Goal: Information Seeking & Learning: Learn about a topic

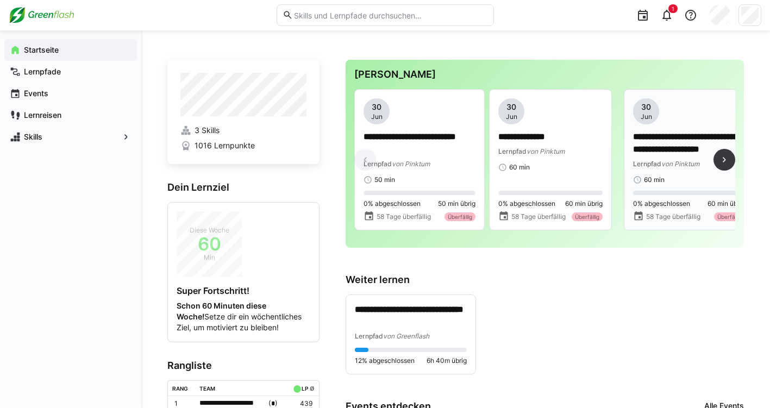
scroll to position [3, 0]
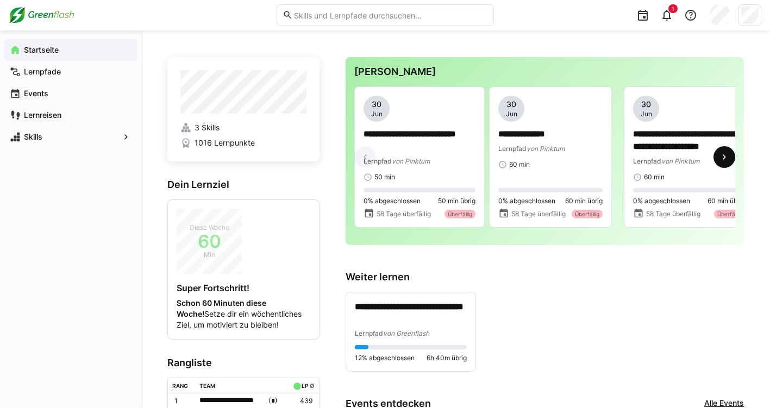
click at [727, 155] on eds-icon at bounding box center [724, 157] width 11 height 11
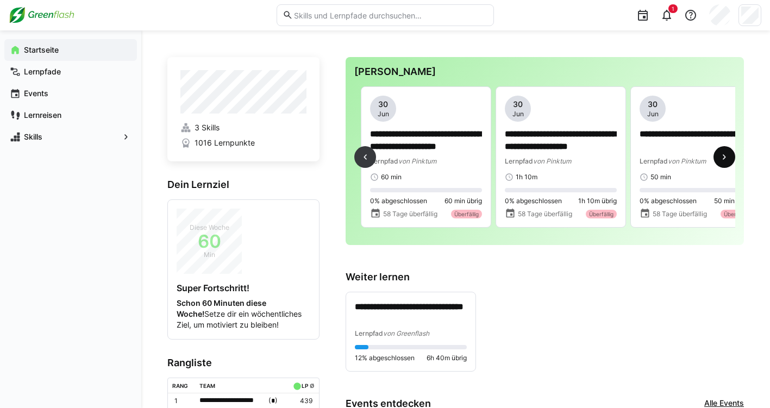
scroll to position [0, 270]
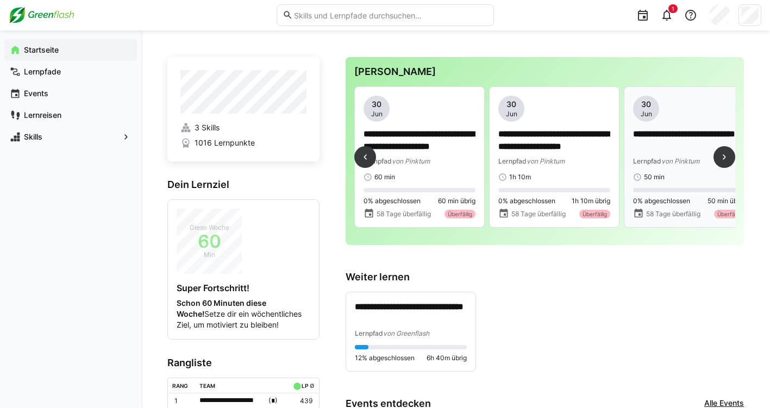
click at [684, 137] on p "**********" at bounding box center [689, 140] width 112 height 25
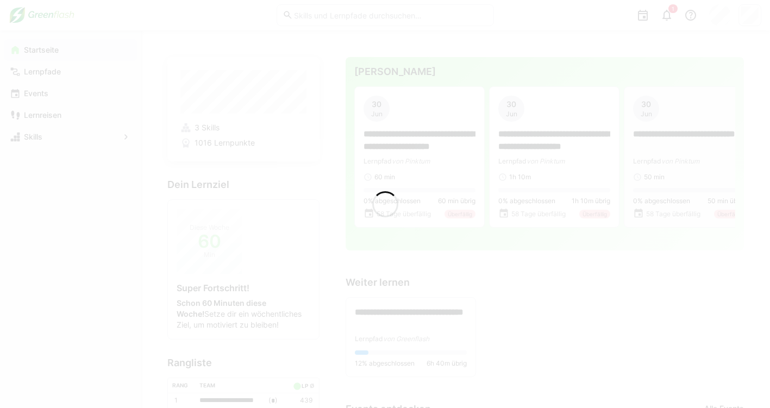
click at [651, 113] on div at bounding box center [385, 204] width 770 height 408
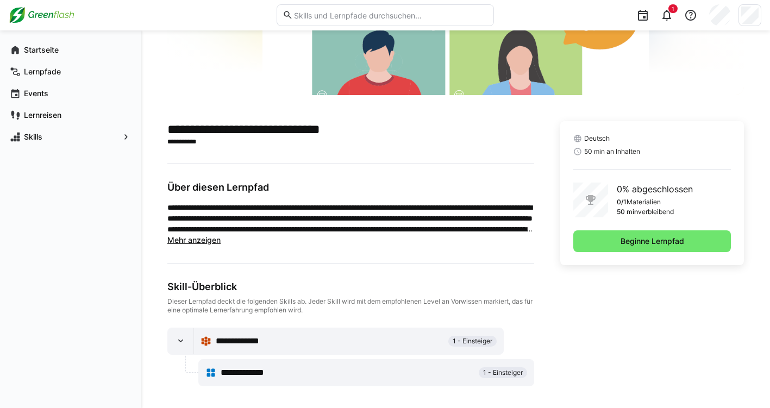
scroll to position [214, 0]
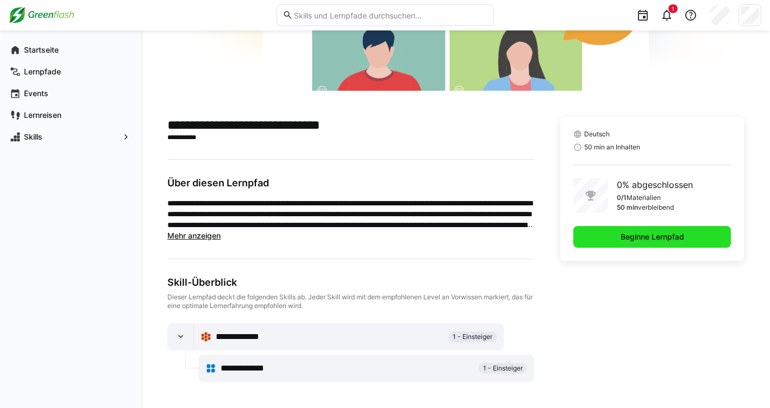
click at [619, 239] on span "Beginne Lernpfad" at bounding box center [652, 237] width 67 height 11
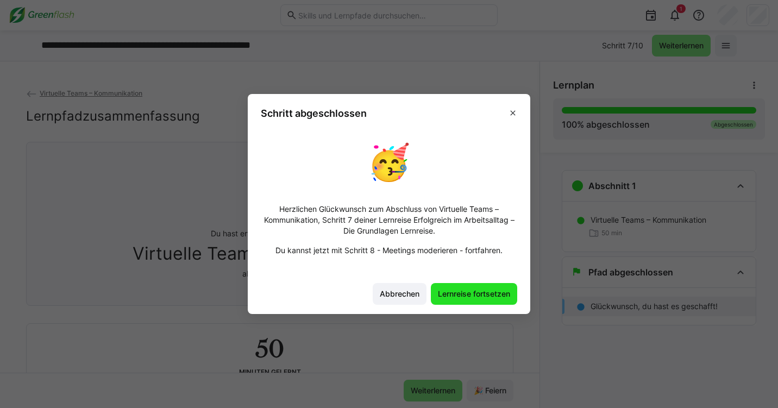
click at [446, 298] on span "Lernreise fortsetzen" at bounding box center [475, 294] width 76 height 11
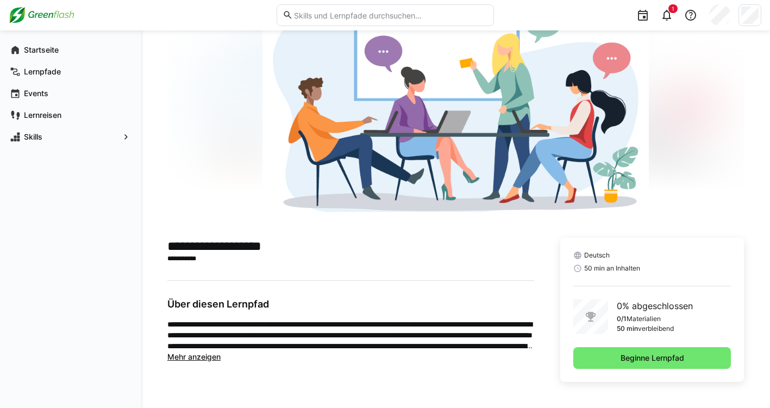
scroll to position [93, 0]
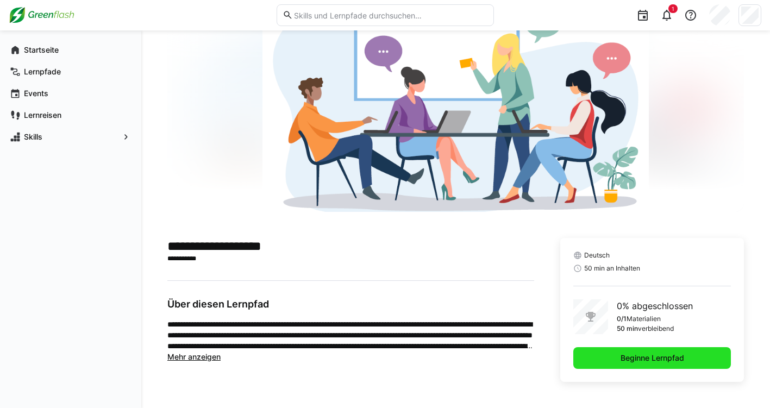
click at [619, 357] on span "Beginne Lernpfad" at bounding box center [652, 358] width 67 height 11
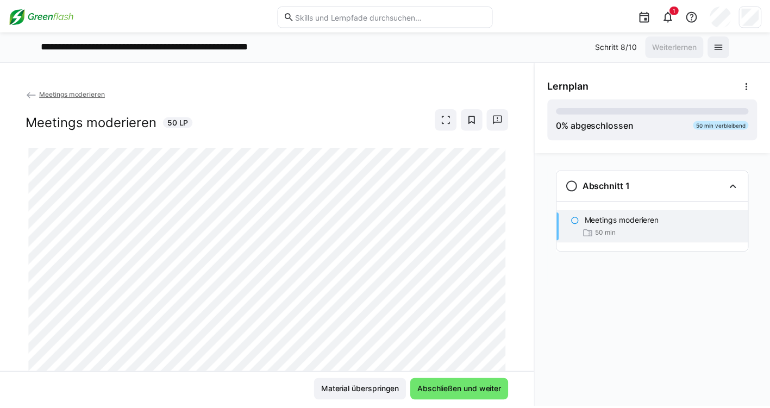
scroll to position [54, 0]
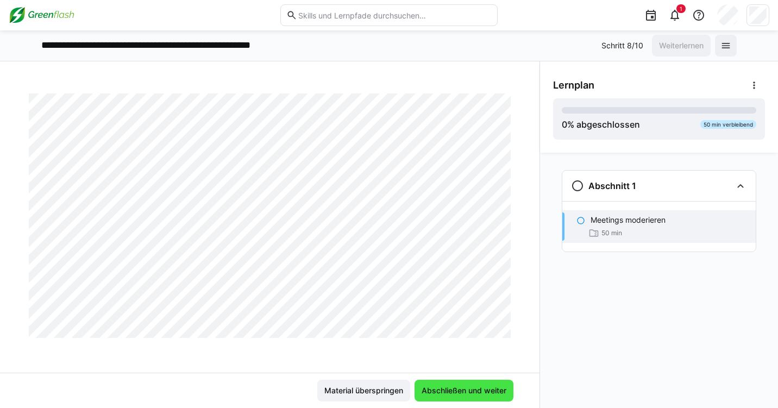
click at [429, 388] on span "Abschließen und weiter" at bounding box center [464, 390] width 88 height 11
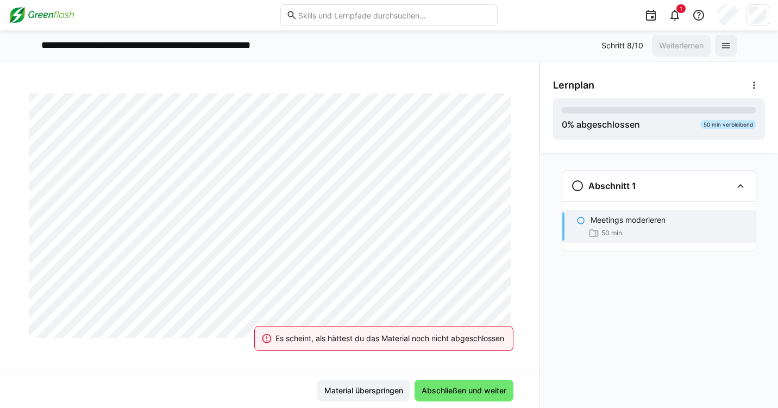
click at [359, 373] on div "Es scheint, als hättest du das Material noch nicht abgeschlossen Material übers…" at bounding box center [270, 390] width 540 height 35
click at [359, 386] on span "Material überspringen" at bounding box center [364, 390] width 82 height 11
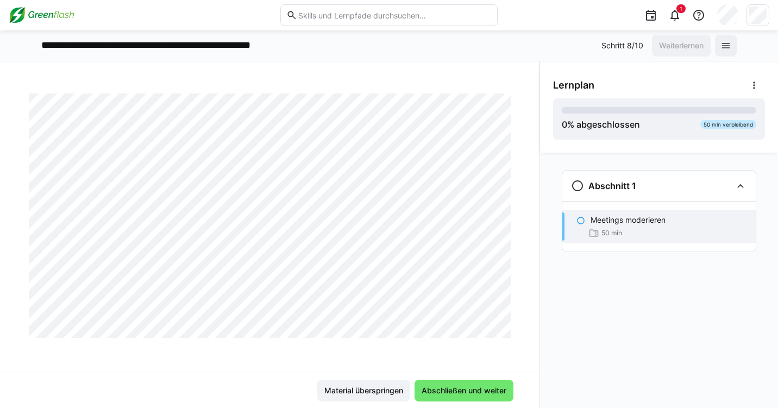
click at [61, 17] on img at bounding box center [42, 15] width 66 height 17
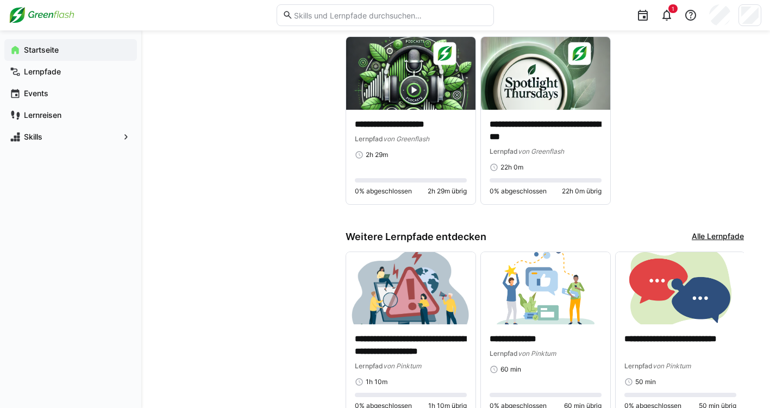
scroll to position [651, 0]
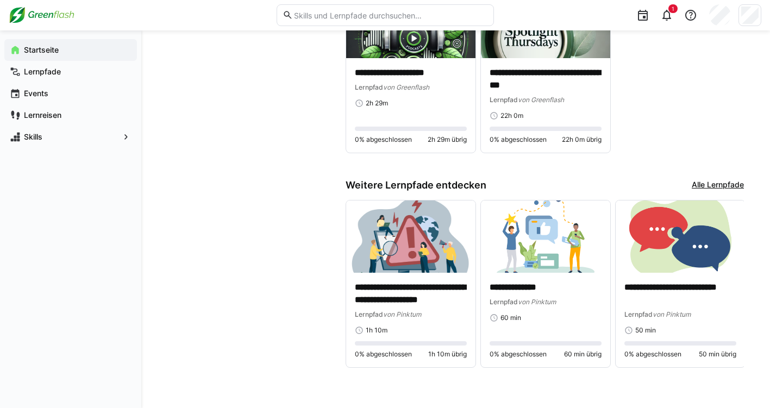
click at [376, 16] on input "text" at bounding box center [390, 15] width 195 height 10
type input "[PERSON_NAME]"
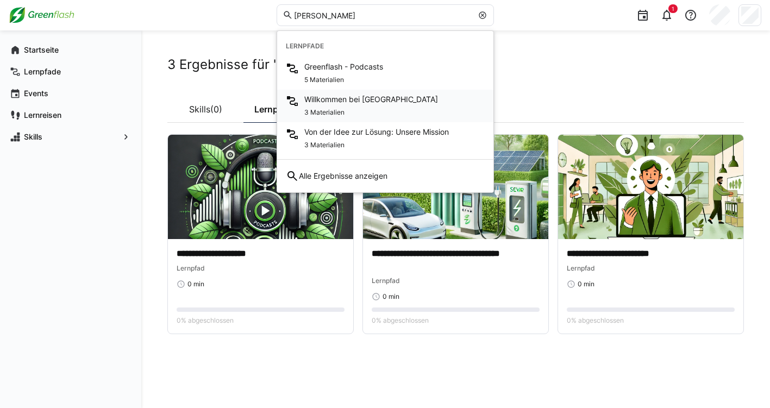
click at [325, 108] on span "3 Materialien" at bounding box center [324, 112] width 40 height 9
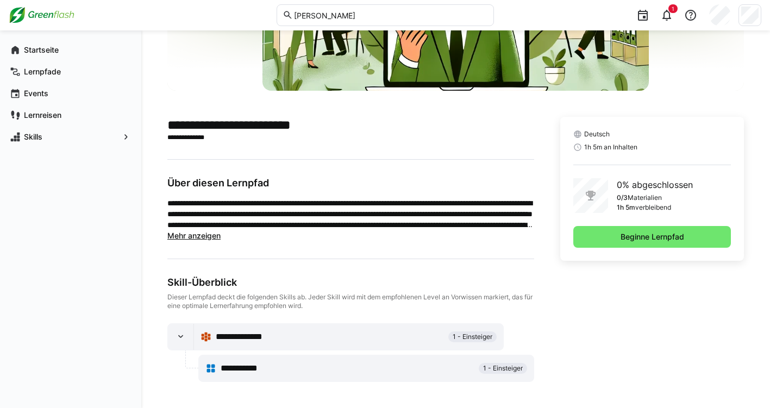
scroll to position [179, 0]
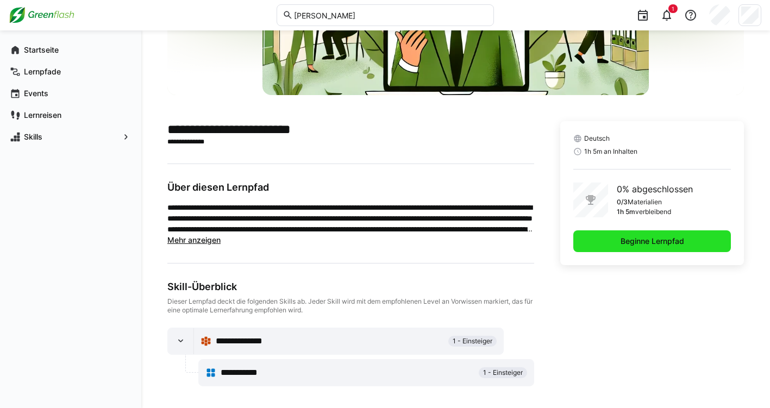
click at [607, 243] on span "Beginne Lernpfad" at bounding box center [653, 241] width 158 height 22
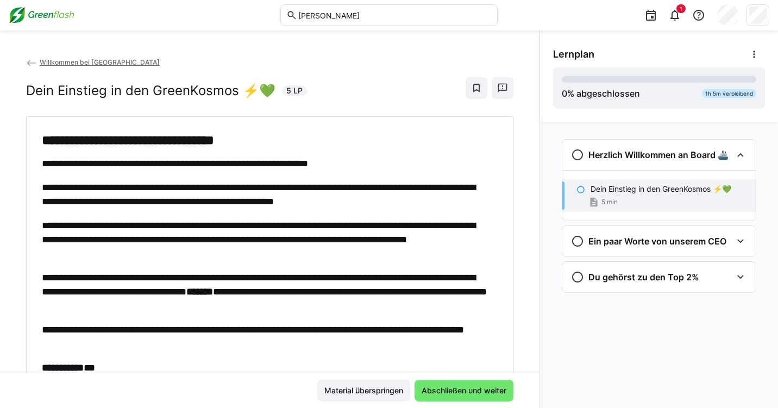
scroll to position [52, 0]
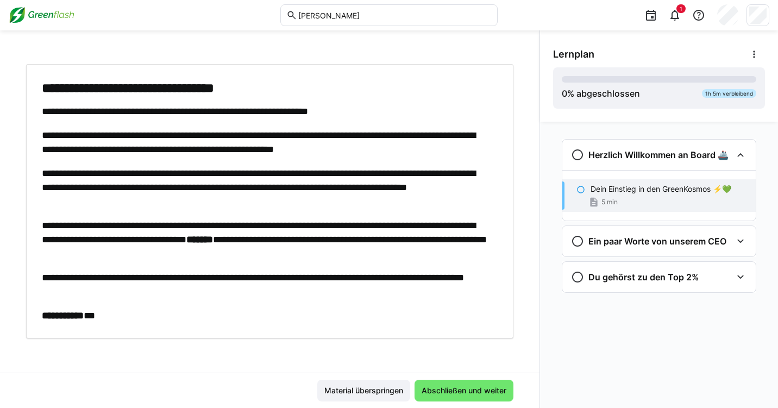
click at [331, 277] on p "**********" at bounding box center [267, 285] width 451 height 28
click at [627, 248] on div "Ein paar Worte von unserem CEO" at bounding box center [660, 241] width 194 height 30
click at [614, 283] on div "Ein paar Worte von unserem CEO 30 min" at bounding box center [660, 282] width 194 height 33
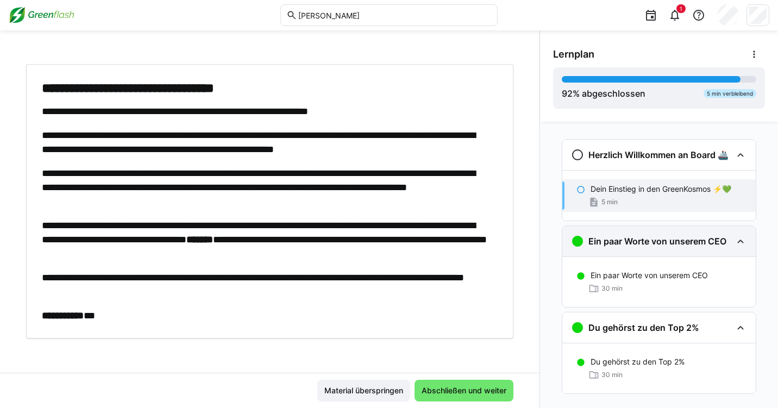
scroll to position [20, 0]
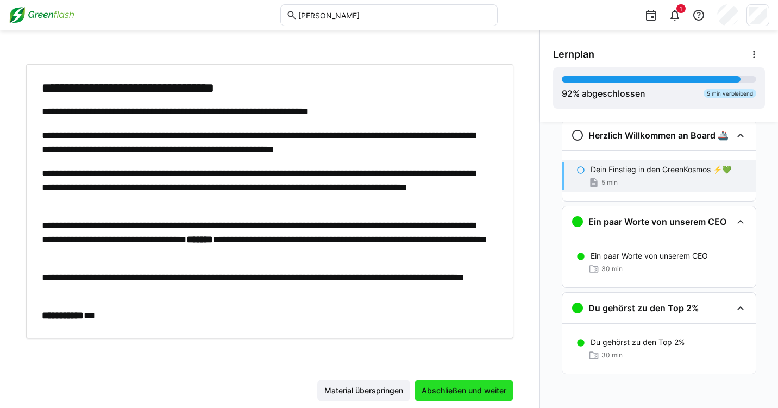
click at [466, 401] on span "Abschließen und weiter" at bounding box center [464, 391] width 99 height 22
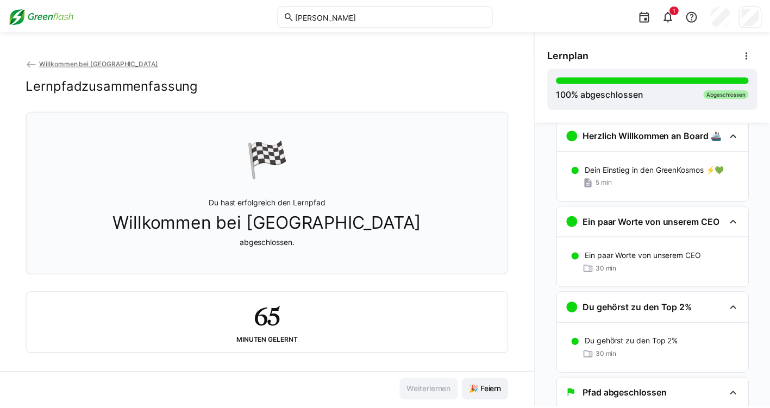
scroll to position [56, 0]
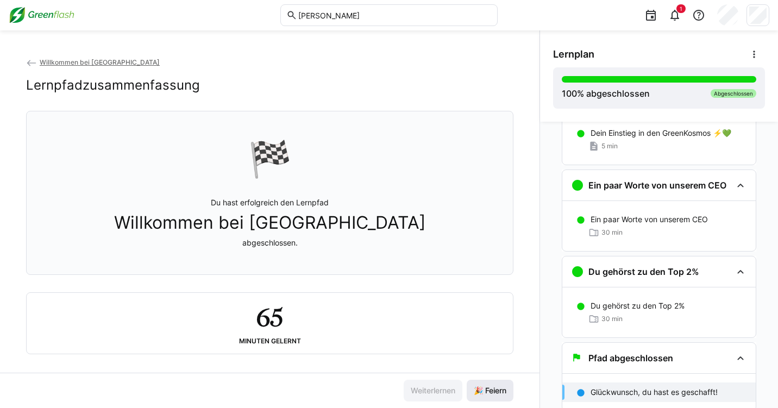
click at [480, 388] on span "🎉 Feiern" at bounding box center [490, 390] width 36 height 11
click at [65, 63] on span "Willkommen bei [GEOGRAPHIC_DATA]" at bounding box center [100, 62] width 120 height 8
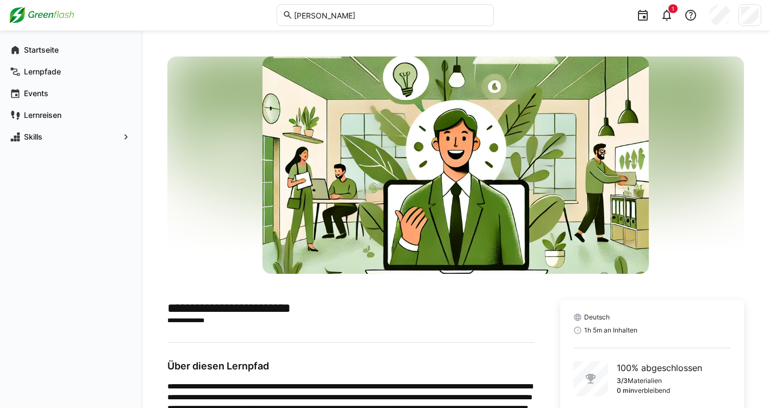
click at [314, 9] on eds-input "[PERSON_NAME]" at bounding box center [385, 15] width 217 height 22
click at [325, 15] on input "[PERSON_NAME]" at bounding box center [390, 15] width 195 height 10
click at [325, 13] on input "[PERSON_NAME]" at bounding box center [390, 15] width 195 height 10
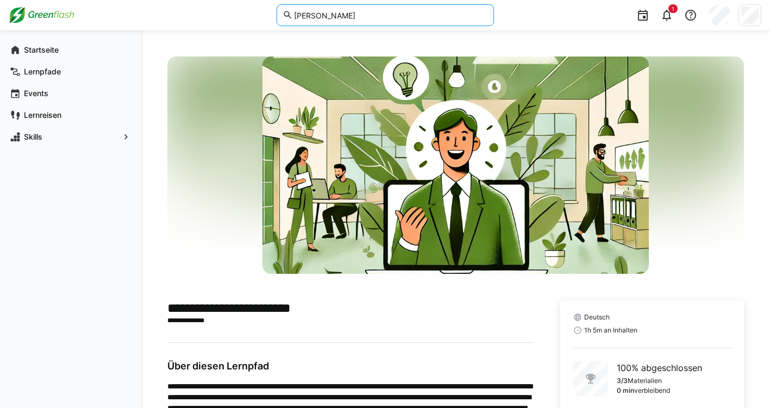
click at [325, 13] on input "[PERSON_NAME]" at bounding box center [390, 15] width 195 height 10
type input "[PERSON_NAME]"
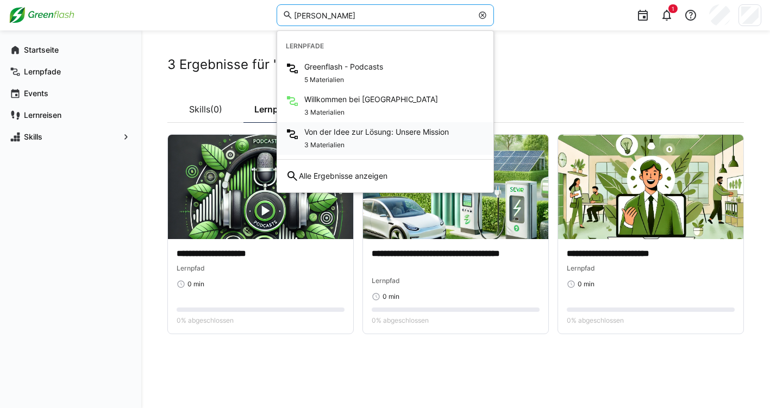
click at [313, 139] on div "3 Materialien" at bounding box center [376, 144] width 145 height 13
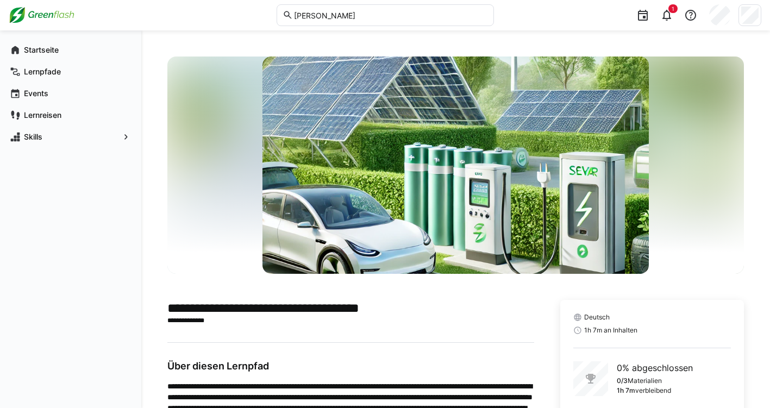
scroll to position [183, 0]
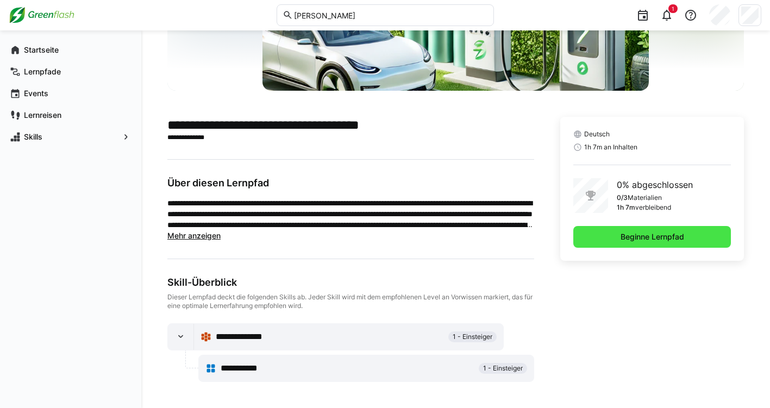
click at [590, 233] on span "Beginne Lernpfad" at bounding box center [653, 237] width 158 height 22
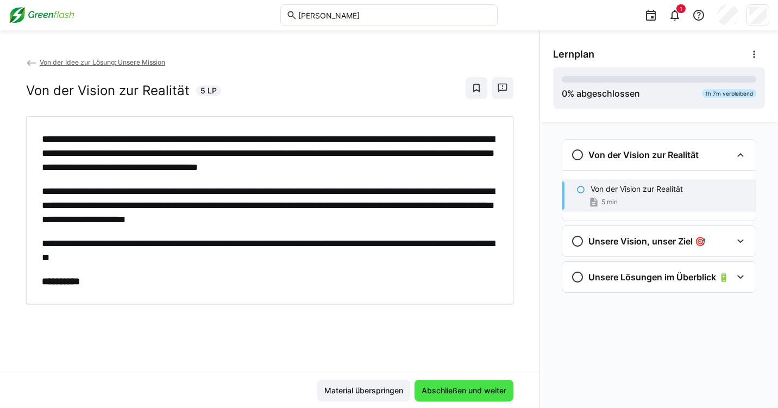
click at [491, 381] on span "Abschließen und weiter" at bounding box center [464, 391] width 99 height 22
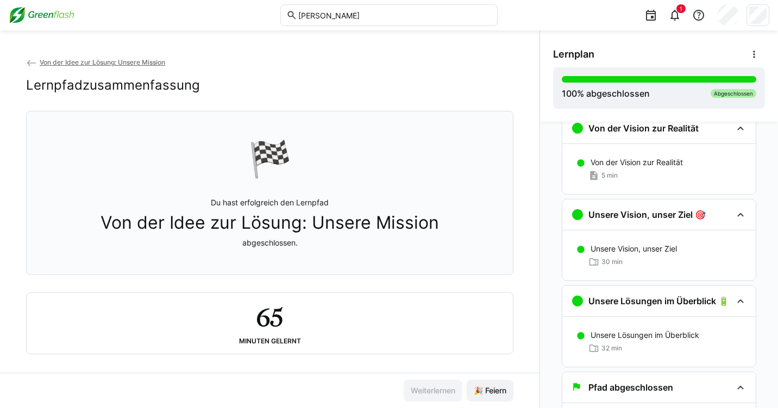
scroll to position [56, 0]
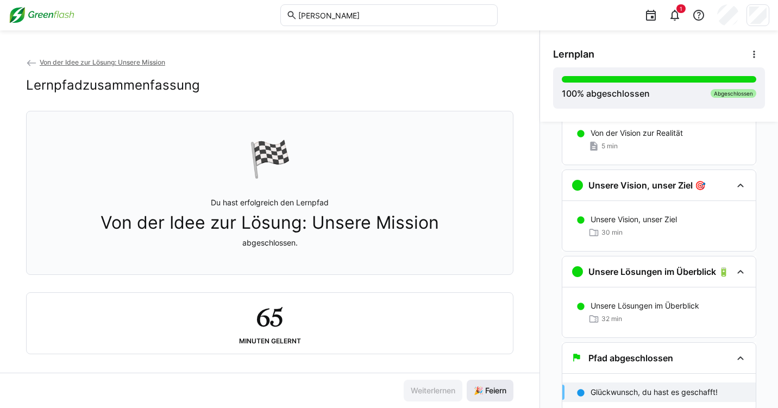
click at [483, 388] on span "🎉 Feiern" at bounding box center [490, 390] width 36 height 11
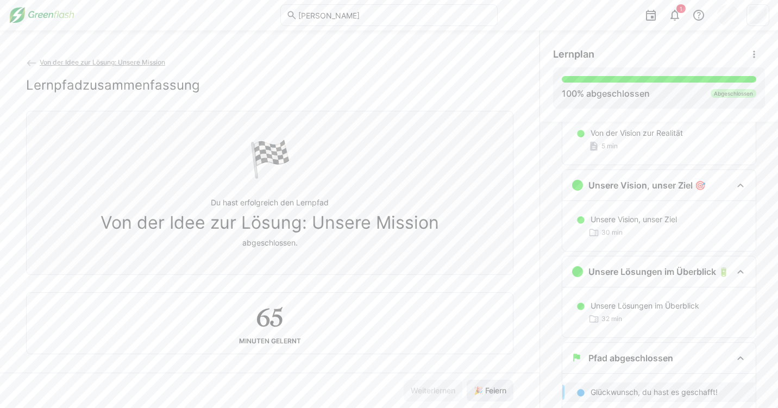
click at [483, 388] on span "🎉 Feiern" at bounding box center [490, 390] width 36 height 11
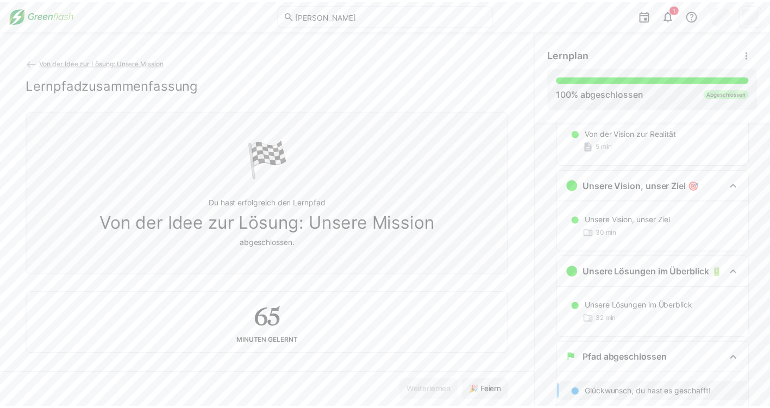
scroll to position [10, 0]
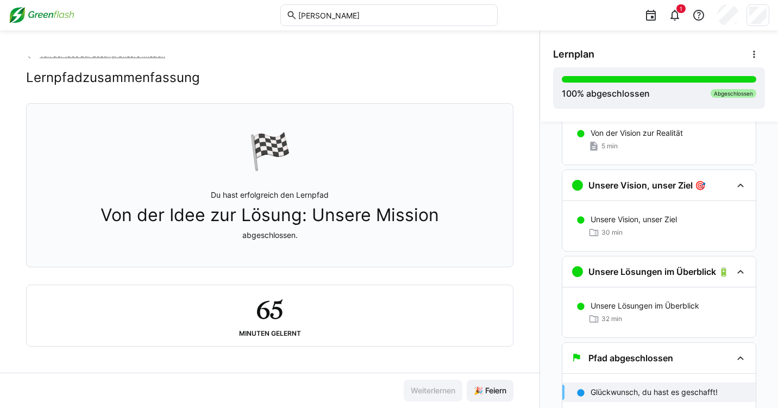
click at [42, 22] on img at bounding box center [42, 15] width 66 height 17
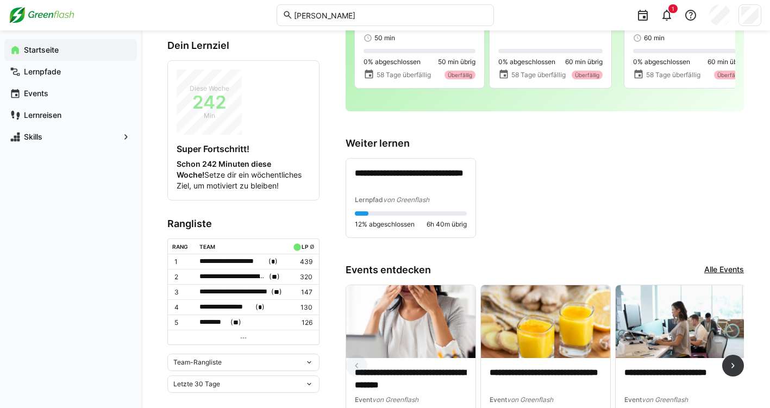
scroll to position [145, 0]
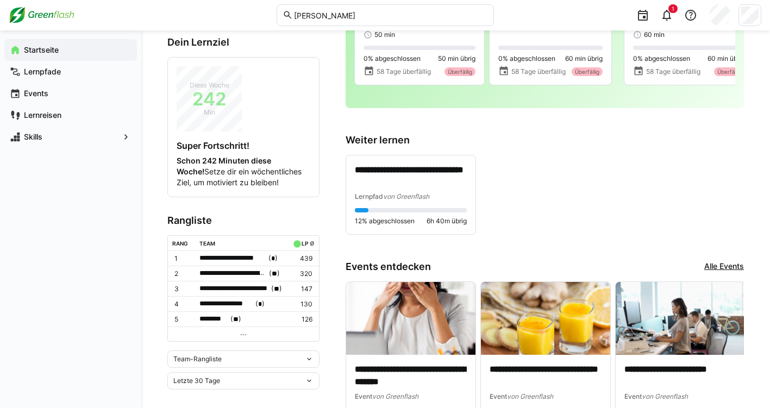
click at [208, 359] on span "Team-Rangliste" at bounding box center [197, 359] width 48 height 9
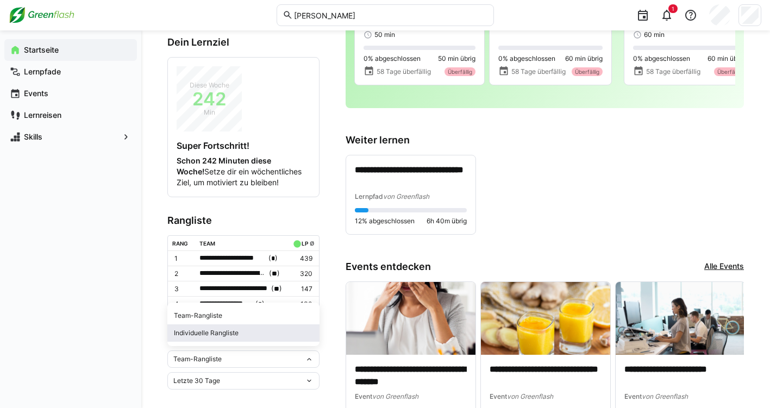
click at [207, 338] on span "Individuelle Rangliste" at bounding box center [243, 333] width 152 height 17
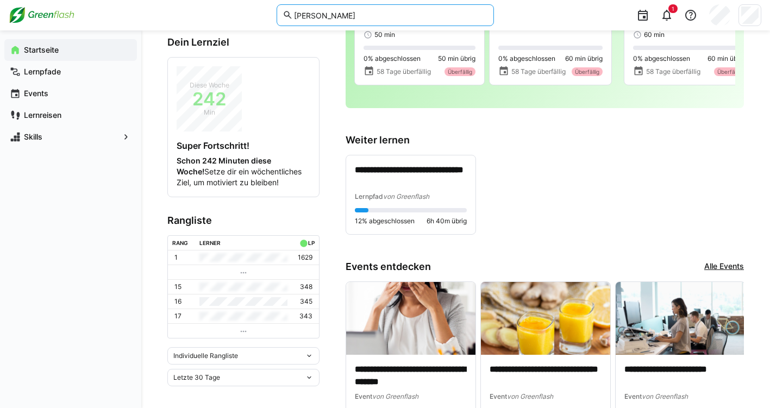
click at [367, 17] on input "[PERSON_NAME]" at bounding box center [390, 15] width 195 height 10
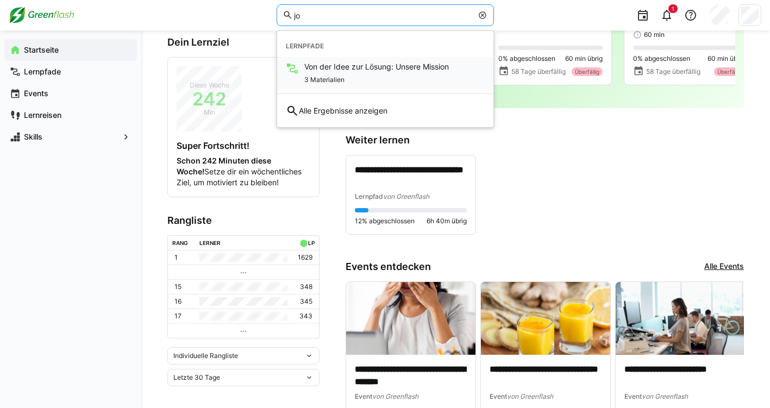
type input "jo"
click at [328, 69] on span "Von der Idee zur Lösung: Unsere Mission" at bounding box center [376, 66] width 145 height 11
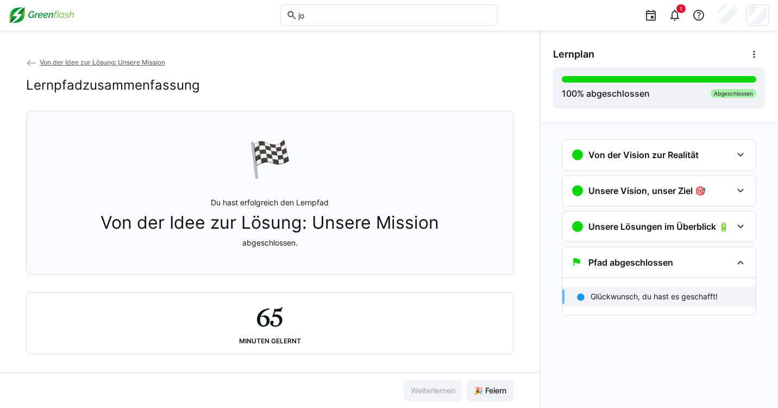
click at [30, 11] on img at bounding box center [42, 15] width 66 height 17
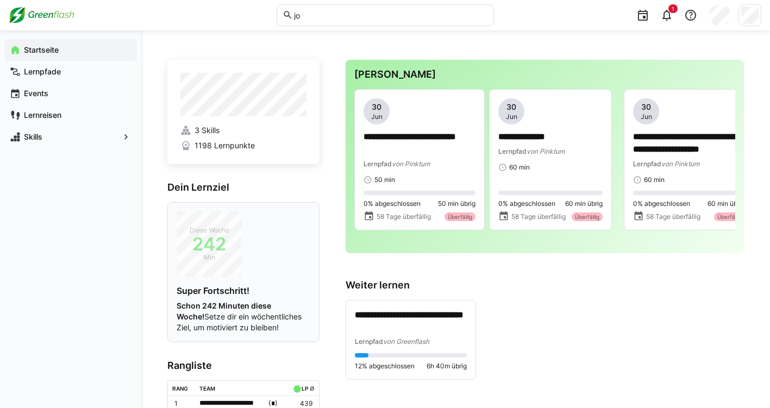
click at [230, 250] on div "Diese Woche 242 Min" at bounding box center [209, 243] width 65 height 65
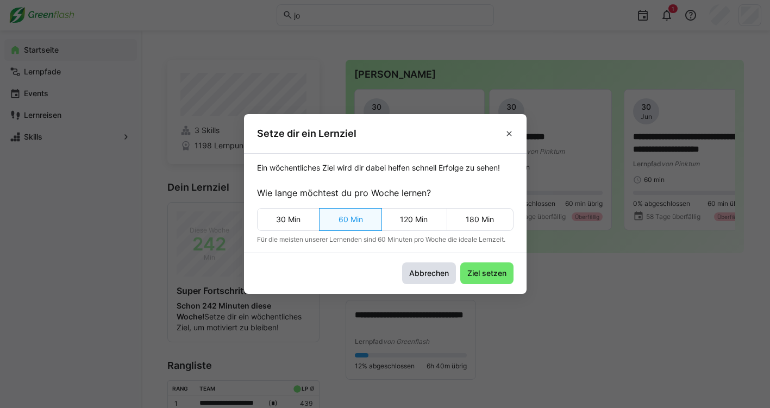
click at [446, 275] on span "Abbrechen" at bounding box center [429, 273] width 43 height 11
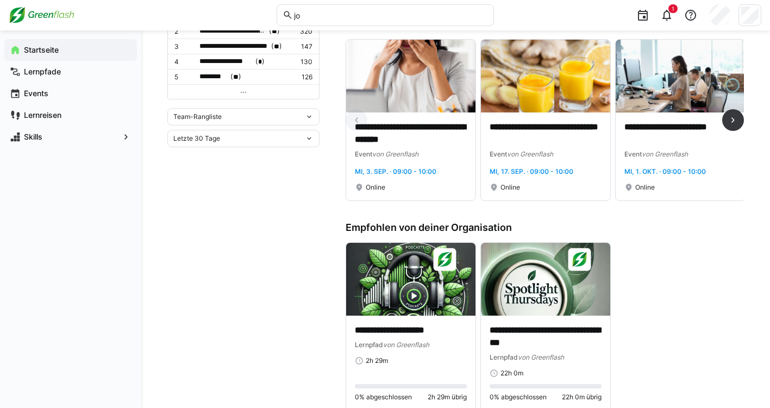
scroll to position [389, 0]
